Goal: Task Accomplishment & Management: Use online tool/utility

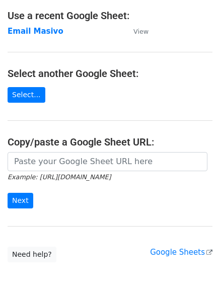
scroll to position [58, 0]
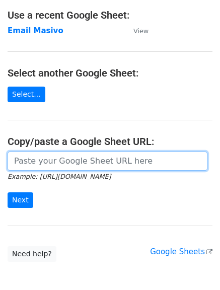
click at [101, 164] on input "url" at bounding box center [108, 160] width 200 height 19
paste input "[URL][DOMAIN_NAME]"
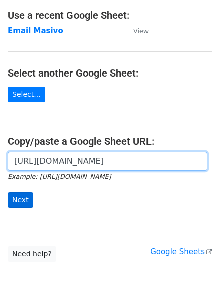
type input "[URL][DOMAIN_NAME]"
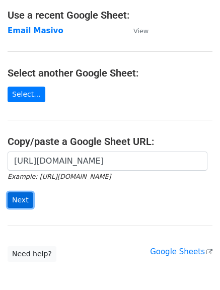
click at [23, 198] on input "Next" at bounding box center [21, 200] width 26 height 16
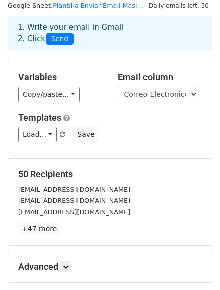
scroll to position [33, 0]
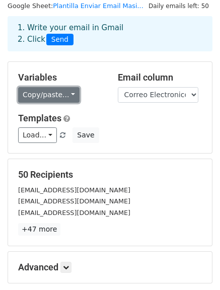
click at [69, 98] on link "Copy/paste..." at bounding box center [48, 95] width 61 height 16
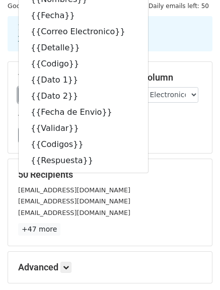
scroll to position [9, 0]
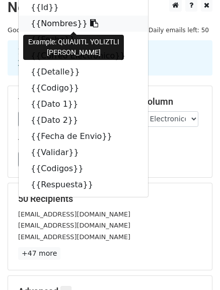
click at [57, 22] on link "{{Nombres}}" at bounding box center [83, 24] width 129 height 16
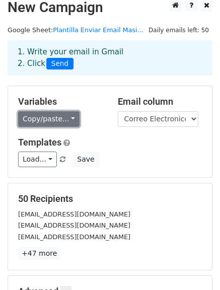
click at [59, 124] on link "Copy/paste..." at bounding box center [48, 119] width 61 height 16
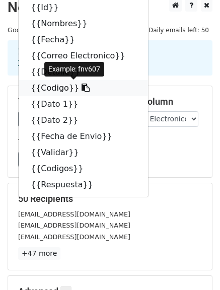
click at [48, 90] on link "{{Codigo}}" at bounding box center [83, 88] width 129 height 16
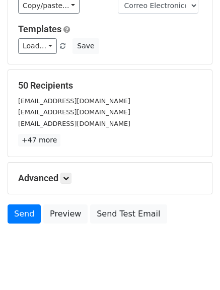
scroll to position [122, 0]
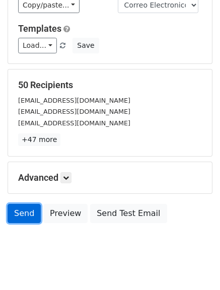
click at [22, 213] on link "Send" at bounding box center [24, 213] width 33 height 19
